Goal: Information Seeking & Learning: Learn about a topic

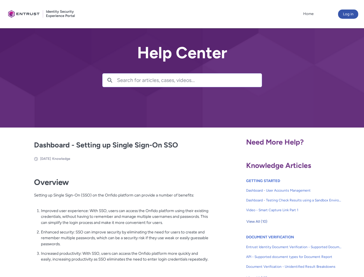
click at [110, 80] on lightning-primitive-icon "button" at bounding box center [109, 80] width 5 height 4
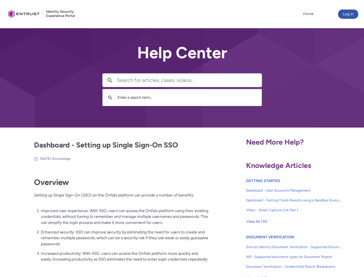
click at [110, 221] on p "Improved user experience: With SSO, users can access the Onfido platform using …" at bounding box center [125, 217] width 168 height 18
click at [257, 221] on span "View All (10)" at bounding box center [257, 221] width 21 height 9
click at [0, 0] on div at bounding box center [0, 0] width 0 height 0
click at [355, 252] on div at bounding box center [188, 138] width 353 height 277
